Goal: Information Seeking & Learning: Find specific fact

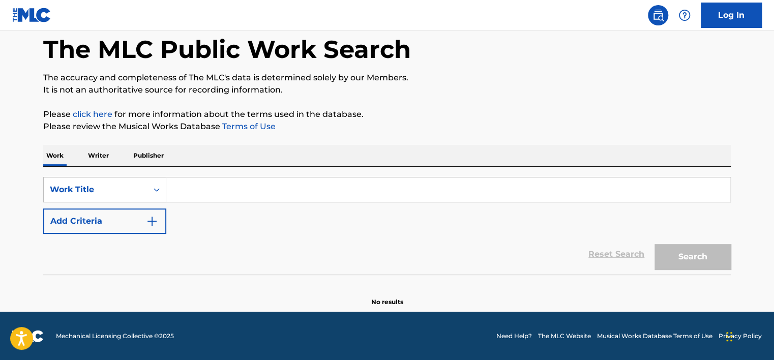
click at [108, 160] on p "Writer" at bounding box center [98, 155] width 27 height 21
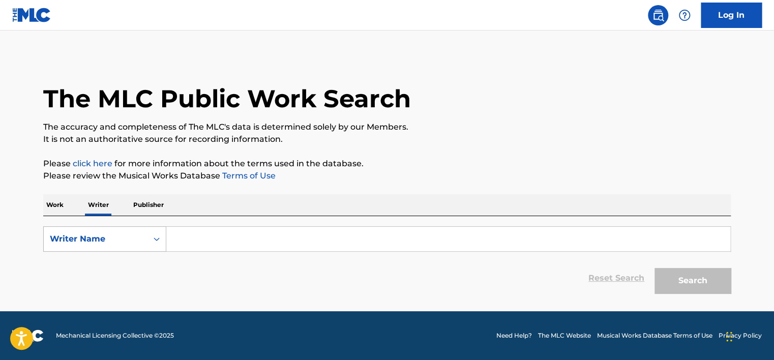
click at [110, 230] on div "Writer Name" at bounding box center [96, 238] width 104 height 19
click at [117, 283] on div "Writer Name" at bounding box center [105, 289] width 122 height 25
click at [124, 236] on div "Writer Name" at bounding box center [96, 239] width 92 height 12
click at [116, 268] on div "Writer IPI" at bounding box center [105, 264] width 122 height 25
click at [175, 238] on input "Search Form" at bounding box center [448, 239] width 564 height 24
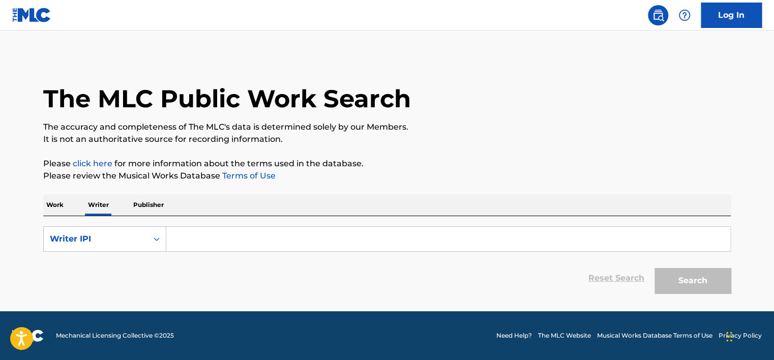
type input "01149553539"
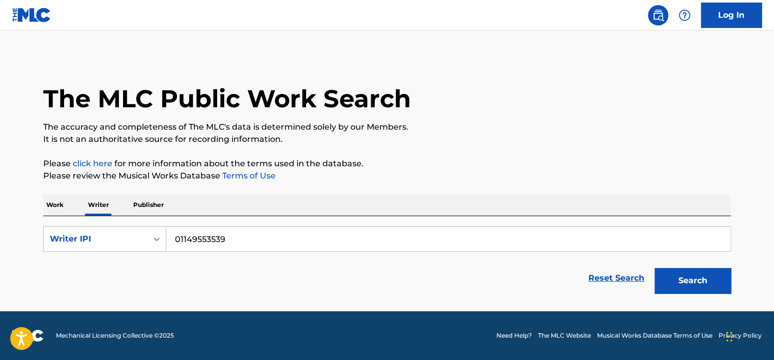
click at [683, 277] on button "Search" at bounding box center [692, 280] width 76 height 25
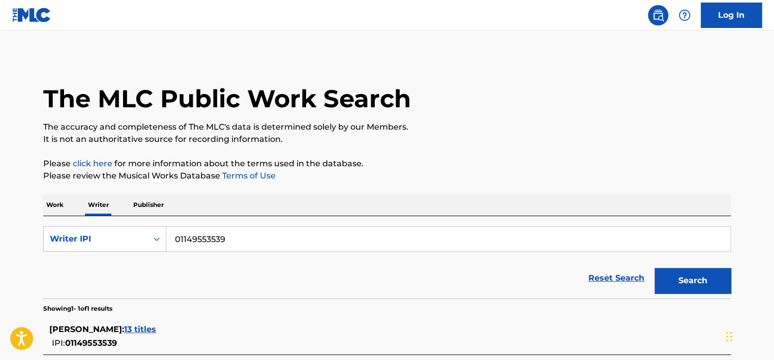
scroll to position [96, 0]
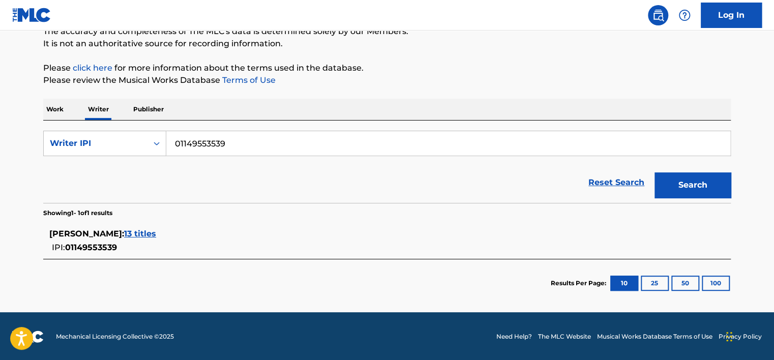
click at [156, 236] on span "13 titles" at bounding box center [140, 234] width 32 height 10
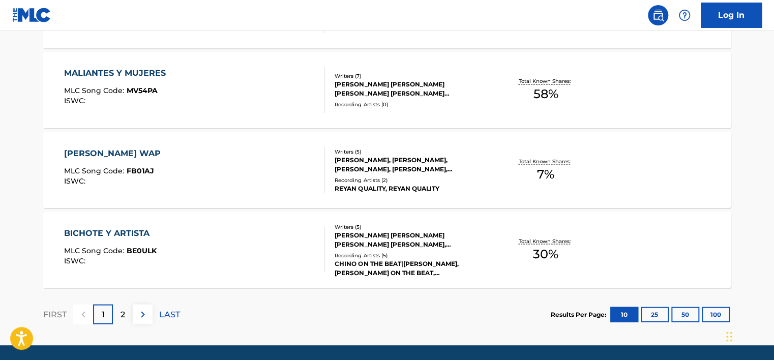
scroll to position [856, 0]
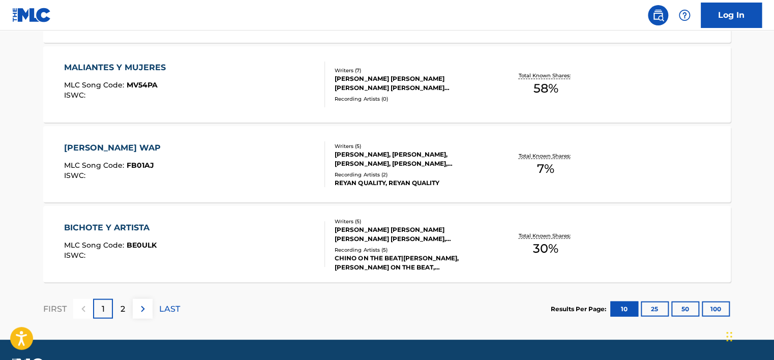
click at [142, 307] on img at bounding box center [143, 308] width 12 height 12
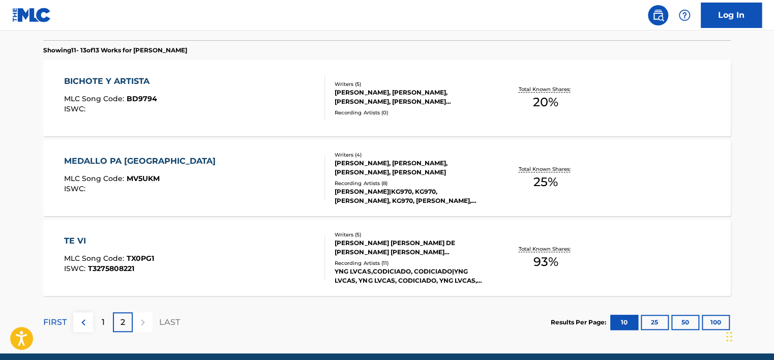
scroll to position [289, 0]
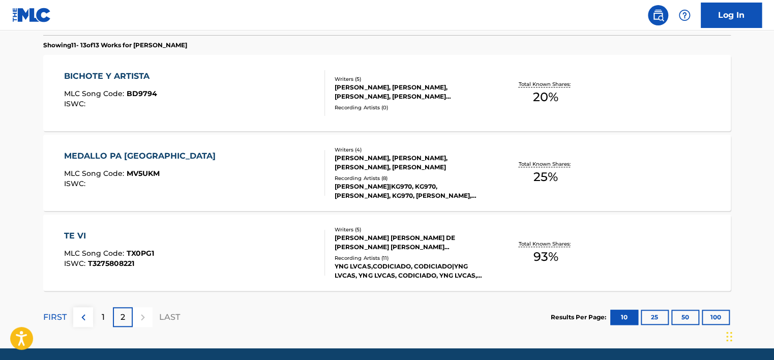
click at [451, 183] on div "[PERSON_NAME]|KG970, KG970, [PERSON_NAME], KG970, [PERSON_NAME], KG970, [PERSON…" at bounding box center [412, 191] width 154 height 18
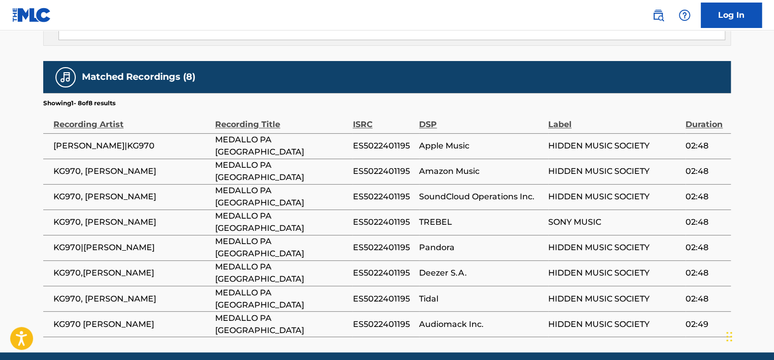
scroll to position [679, 0]
